Goal: Information Seeking & Learning: Learn about a topic

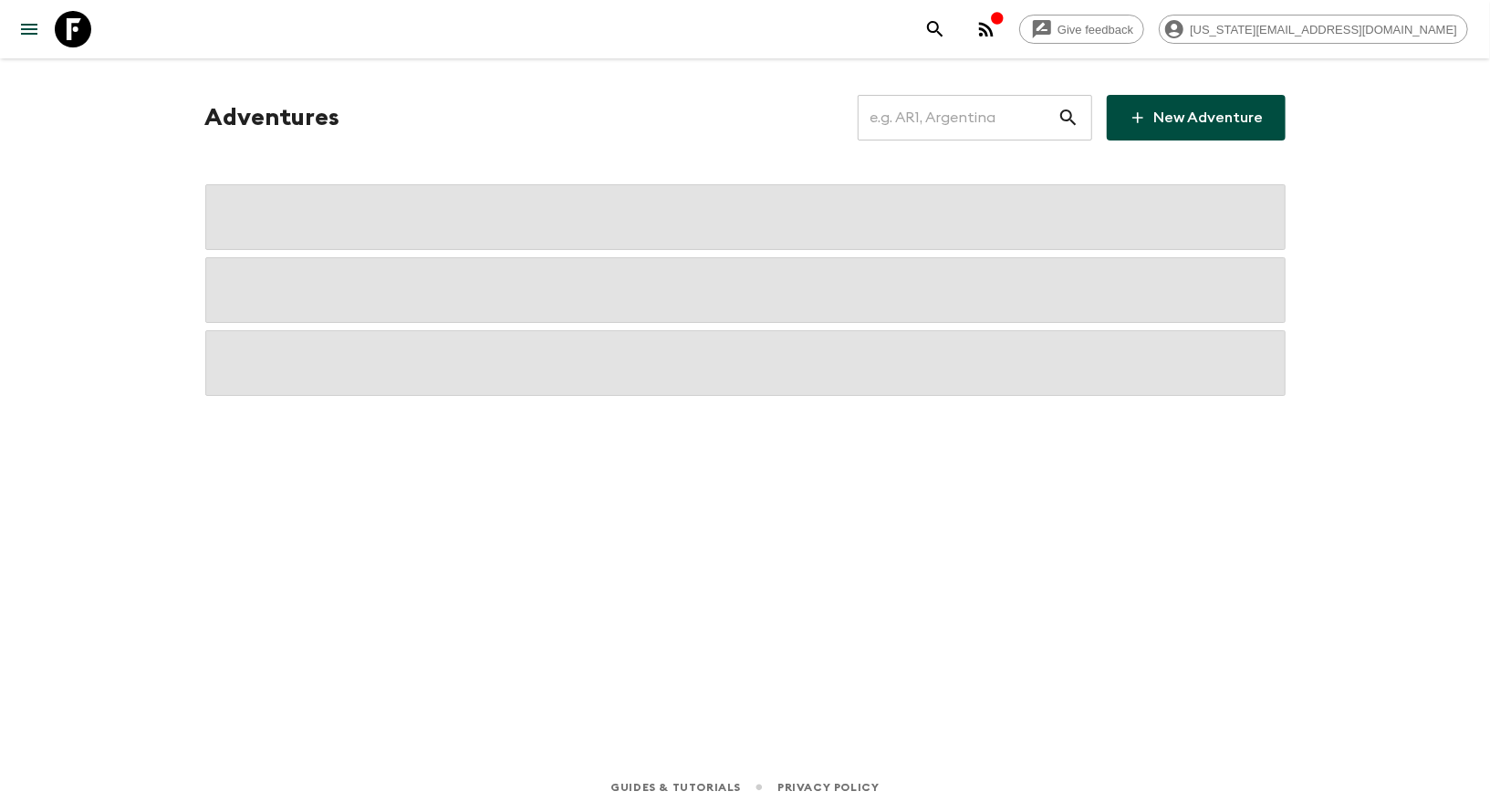
click at [85, 42] on icon at bounding box center [72, 28] width 36 height 36
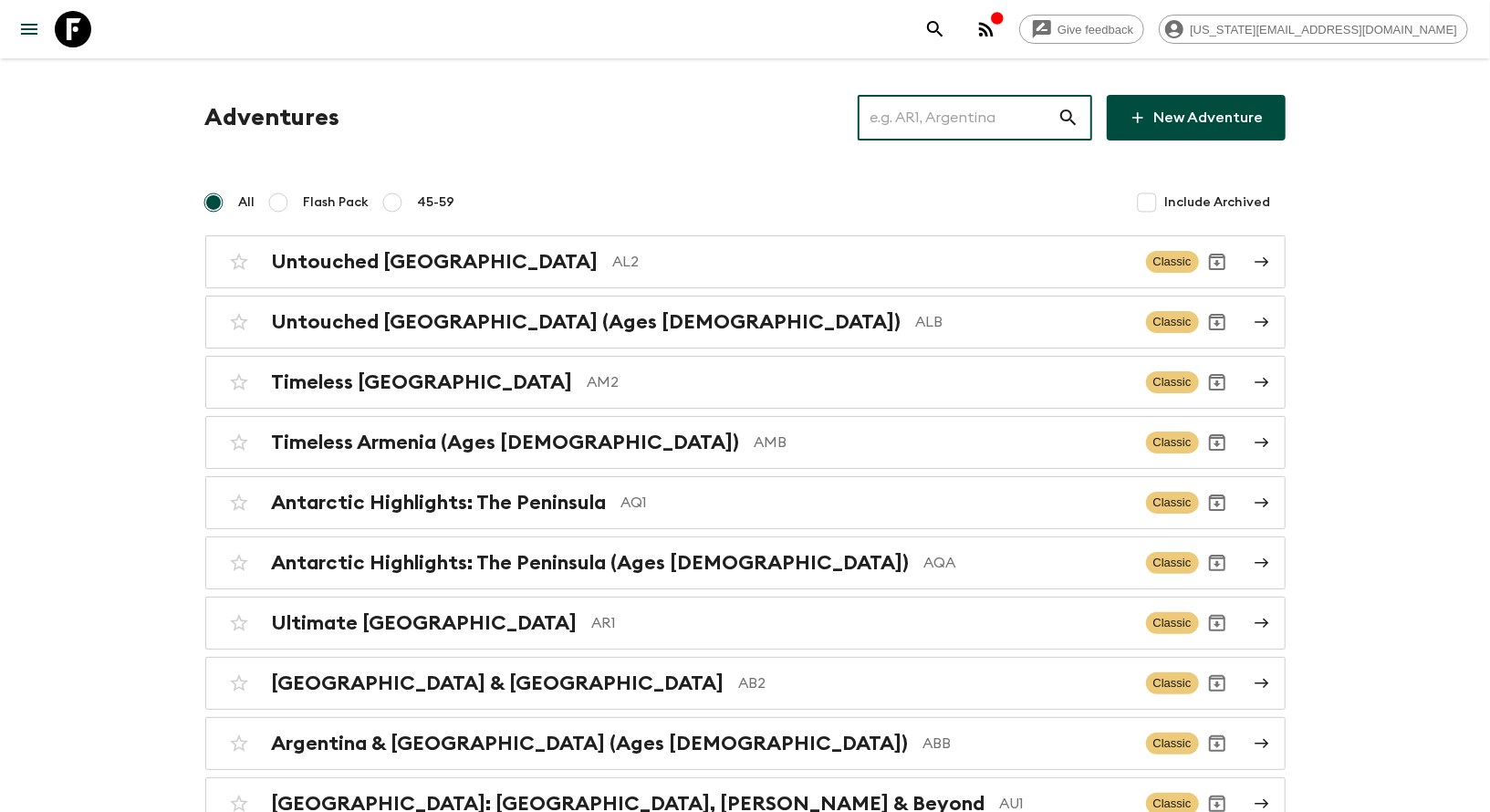
click at [1012, 107] on input "text" at bounding box center [957, 117] width 199 height 51
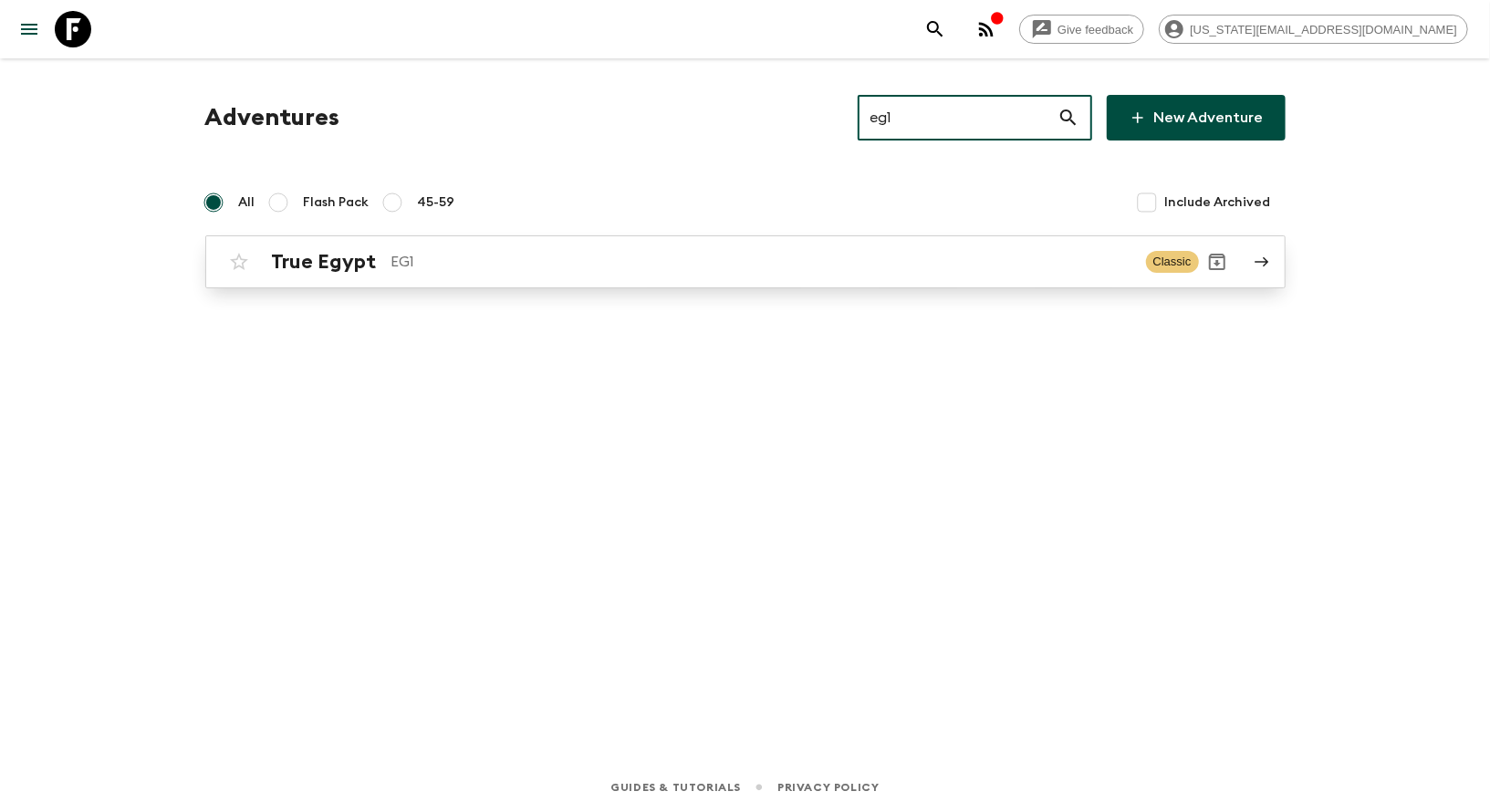
type input "eg1"
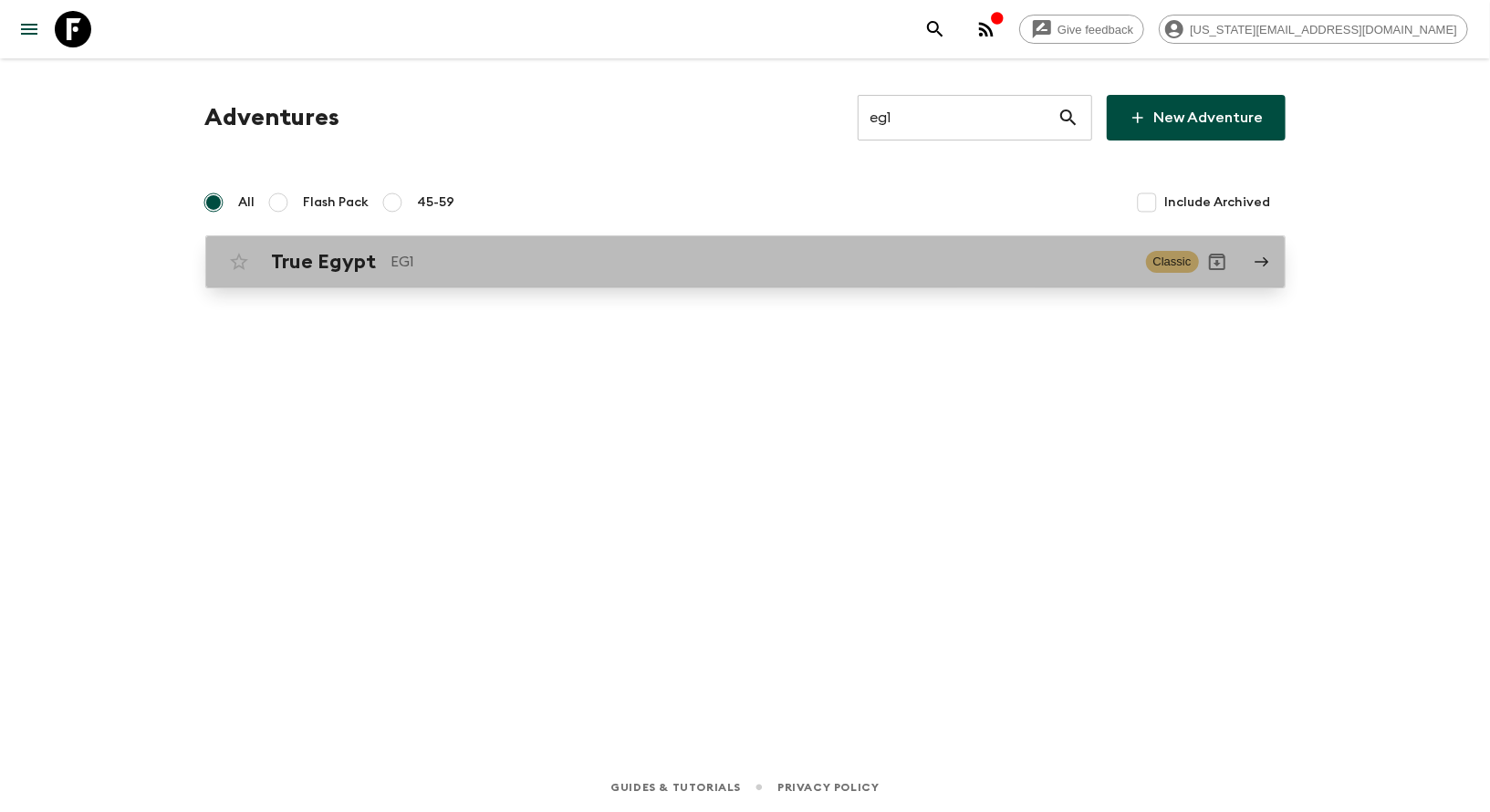
click at [625, 244] on div "True Egypt EG1 Classic" at bounding box center [710, 261] width 978 height 36
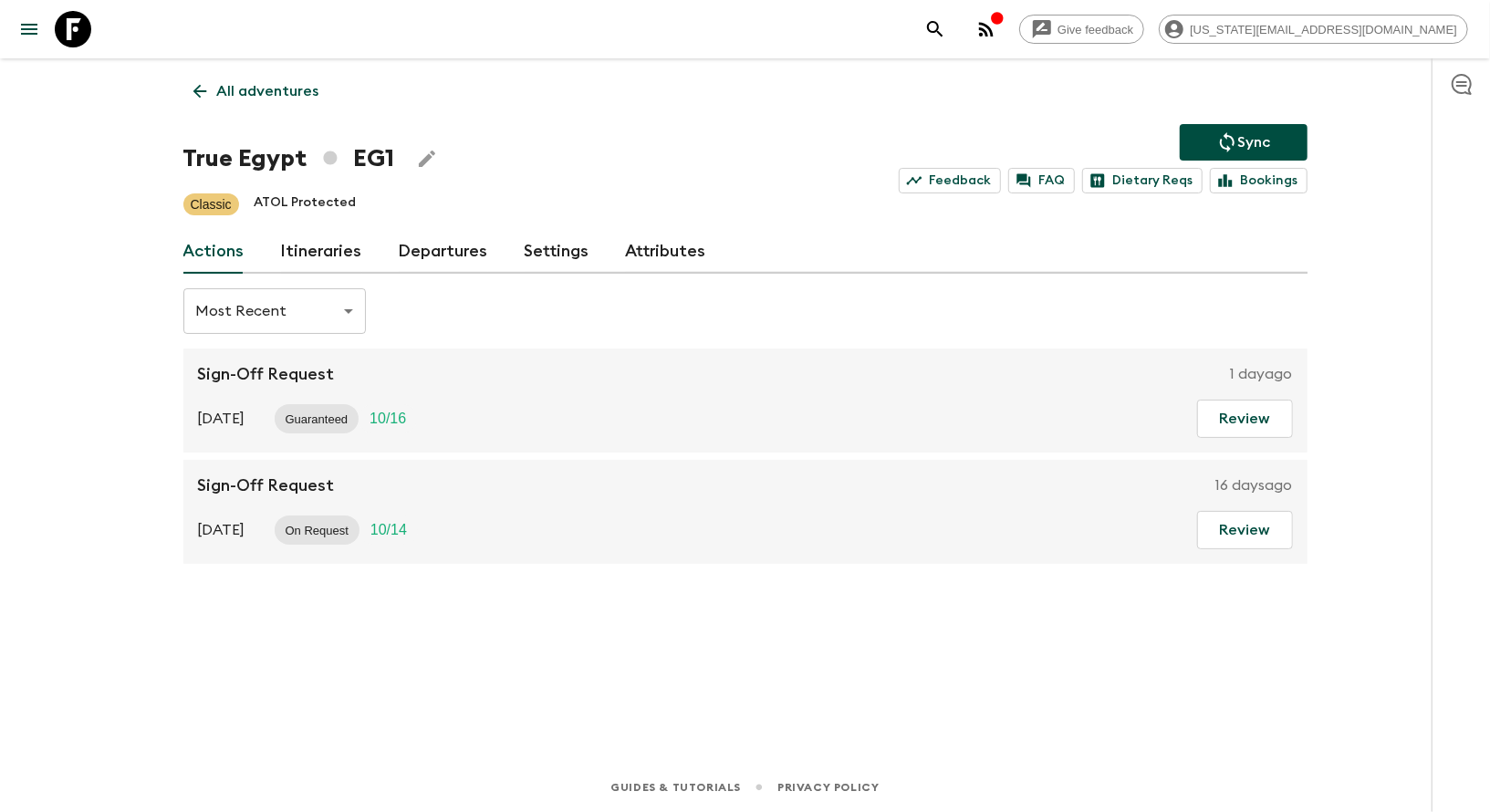
click at [307, 267] on link "Itineraries" at bounding box center [321, 251] width 81 height 44
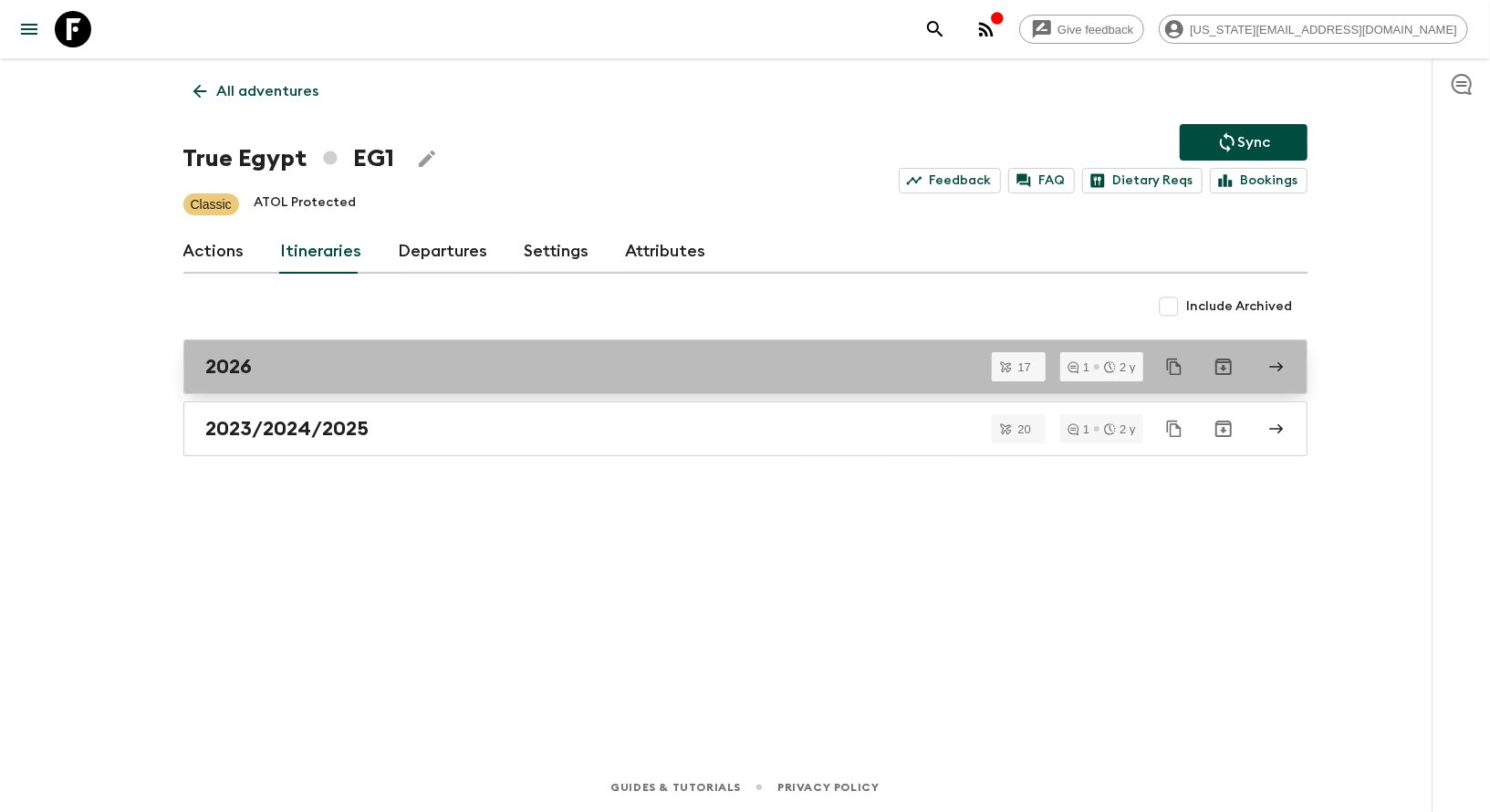
click at [271, 367] on div "2026" at bounding box center [728, 366] width 1044 height 23
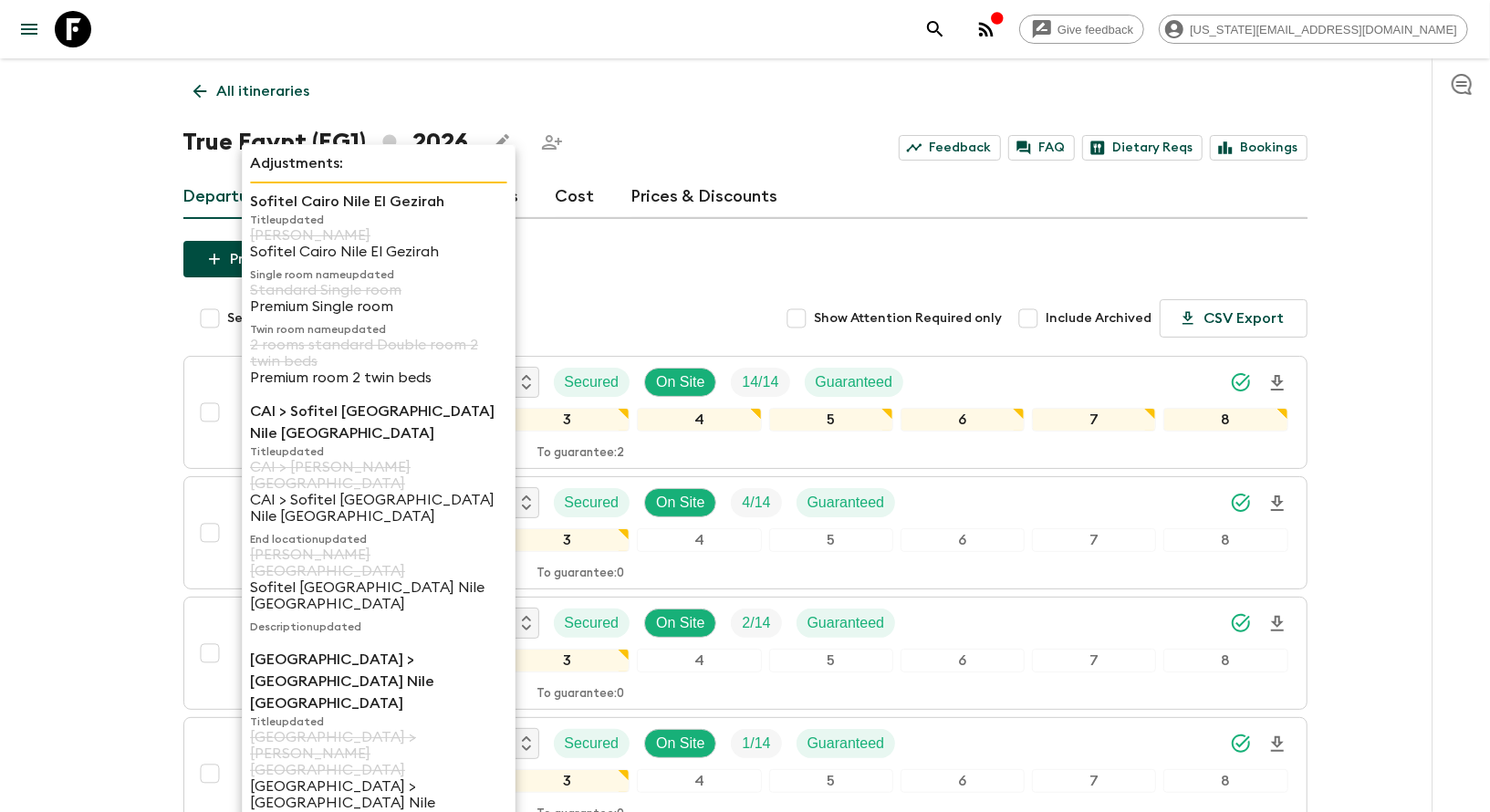
click at [313, 200] on p "Sofitel Cairo Nile El Gezirah" at bounding box center [378, 201] width 257 height 21
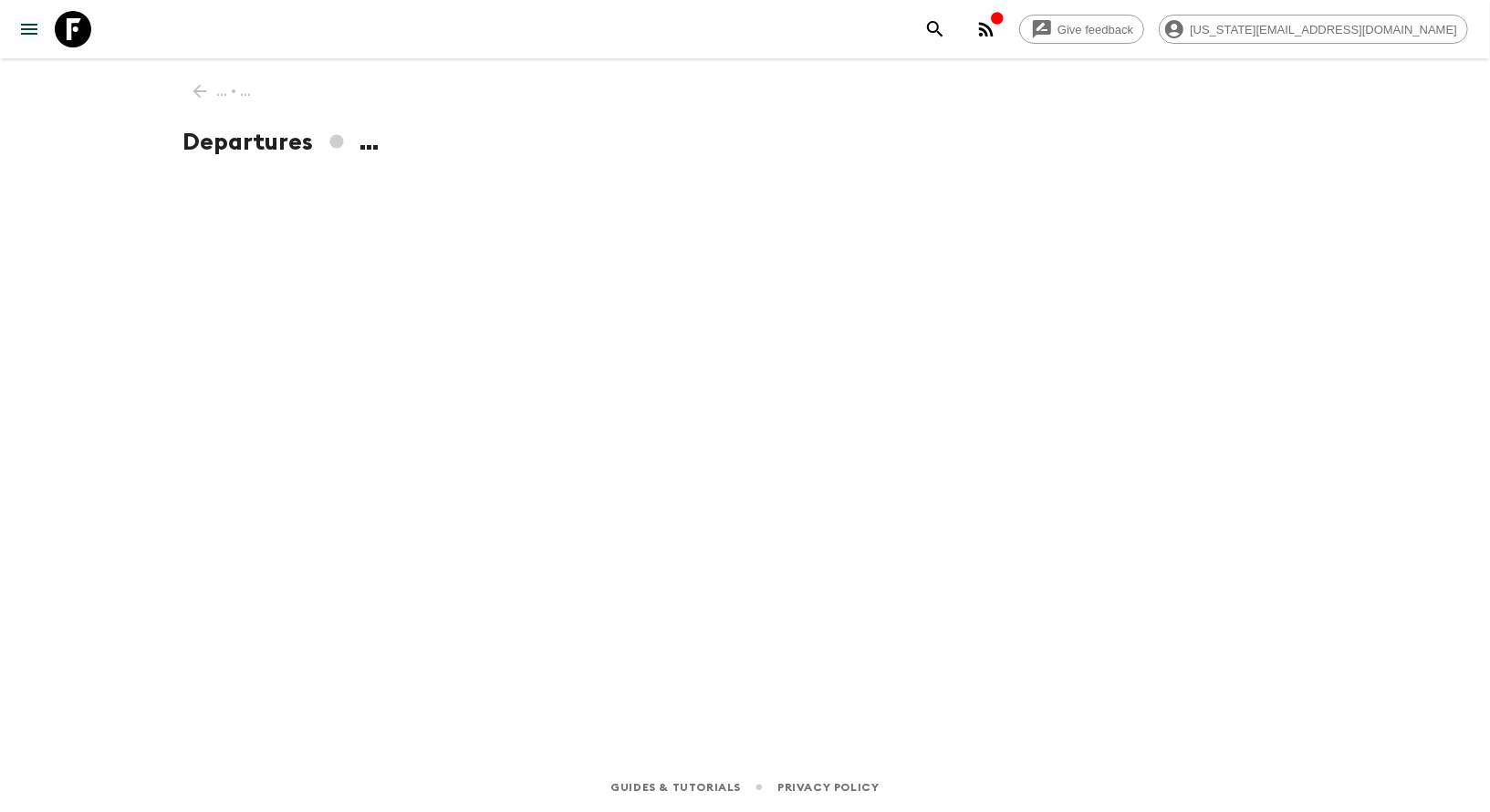
click at [313, 200] on div "... • ... Departures ..." at bounding box center [745, 385] width 1167 height 653
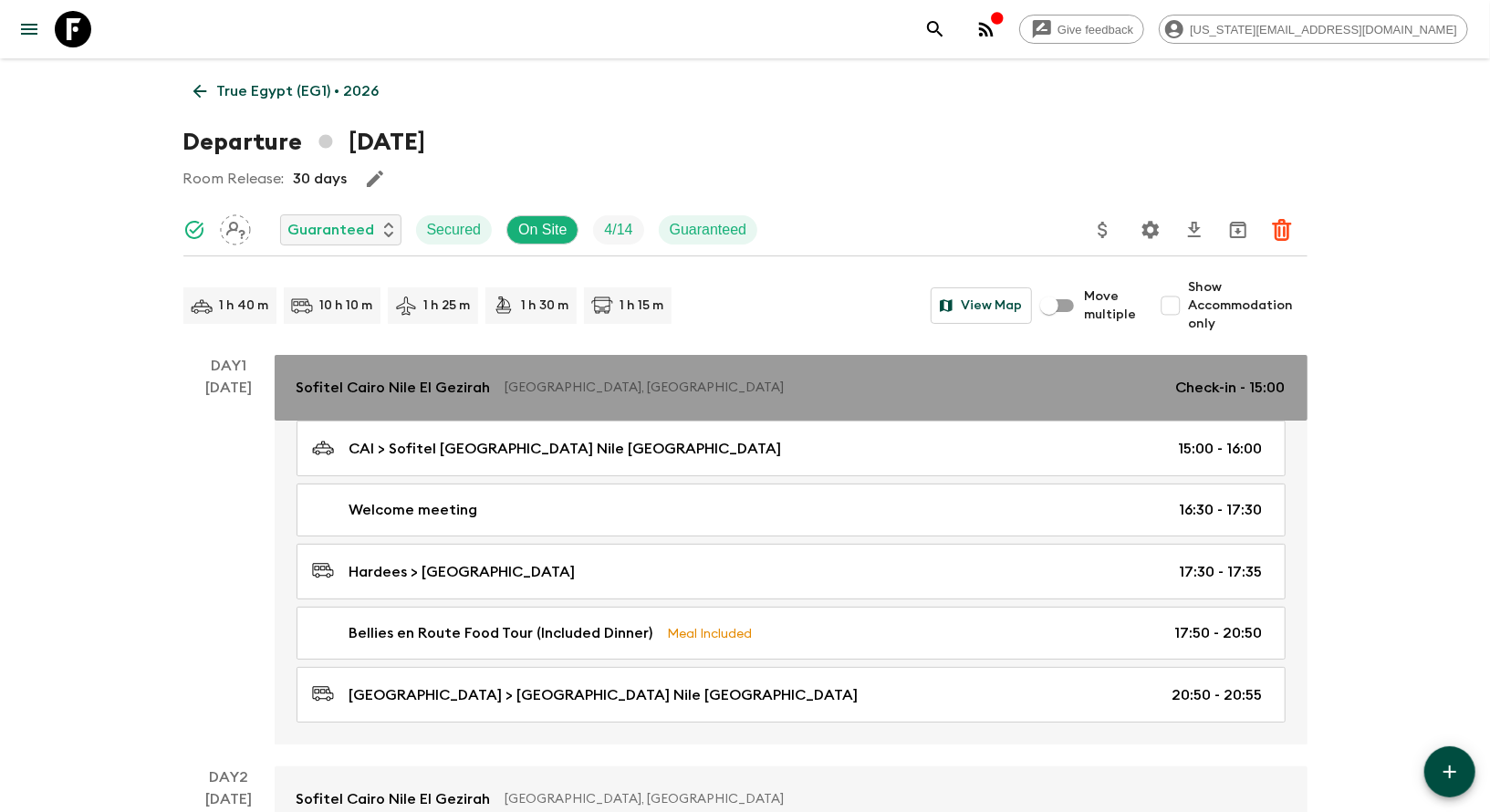
click at [376, 396] on p "Sofitel Cairo Nile El Gezirah" at bounding box center [393, 387] width 195 height 21
click at [505, 396] on p "[GEOGRAPHIC_DATA], [GEOGRAPHIC_DATA]" at bounding box center [833, 387] width 656 height 19
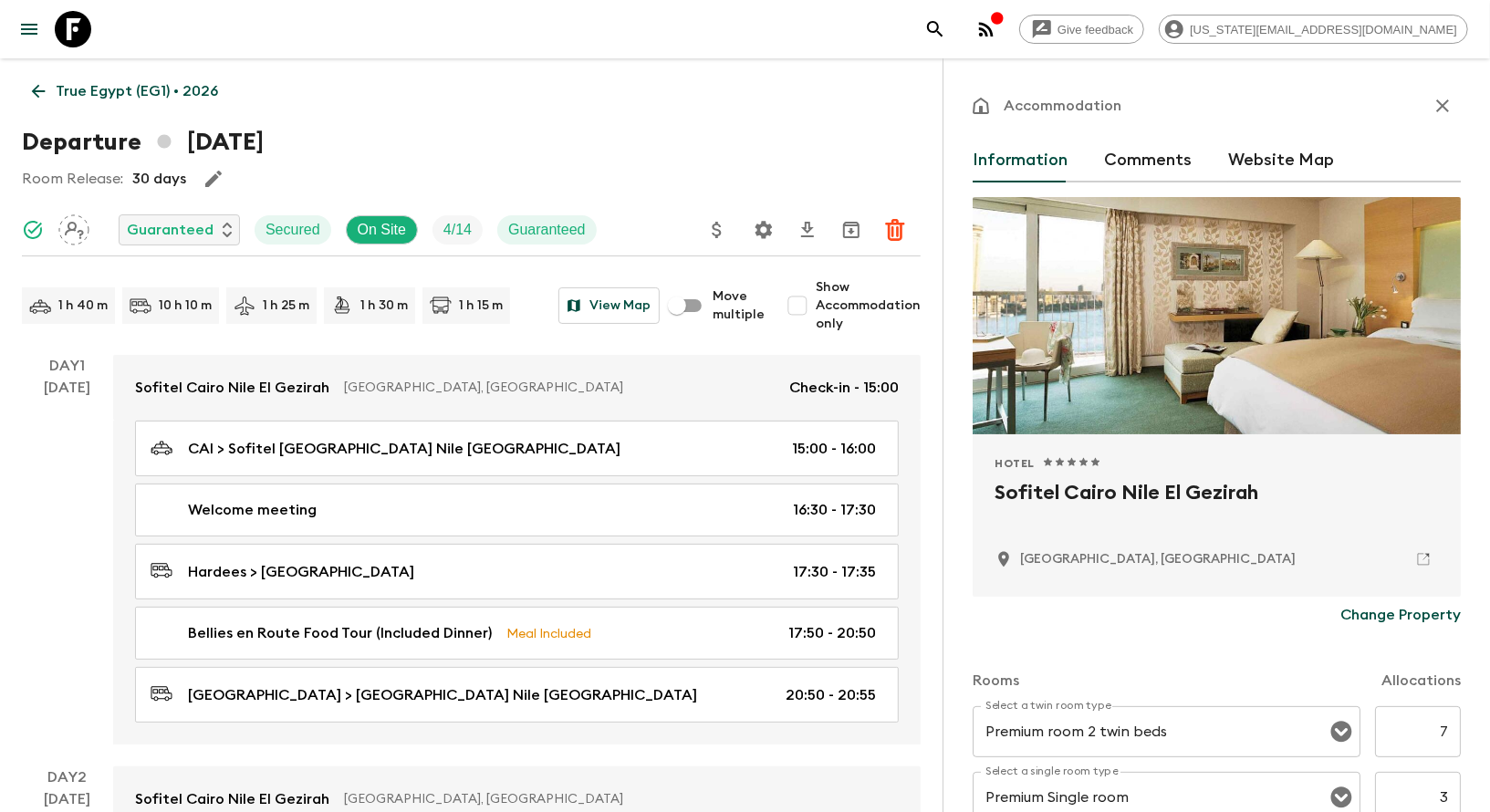
click at [1051, 486] on h2 "Sofitel Cairo Nile El Gezirah" at bounding box center [1216, 507] width 444 height 59
copy div "Sofitel Cairo Nile El Gezirah"
